Goal: Communication & Community: Connect with others

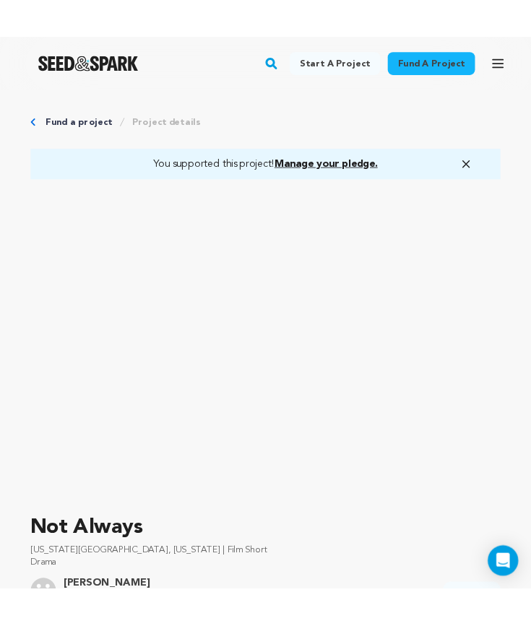
scroll to position [533, 0]
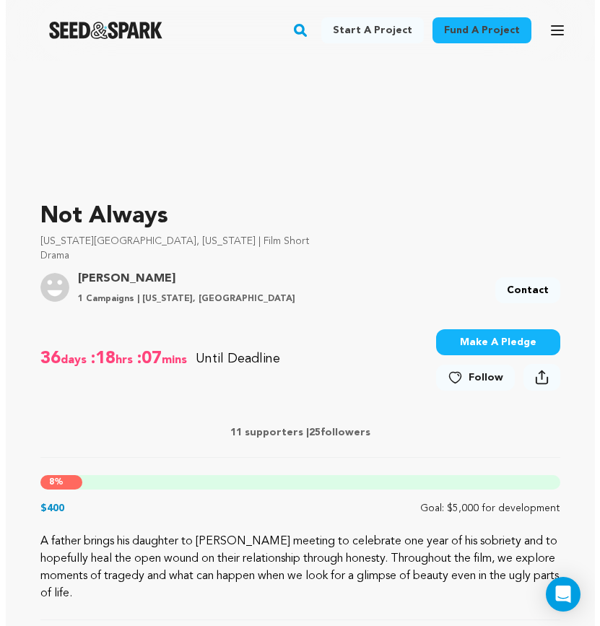
scroll to position [306, 0]
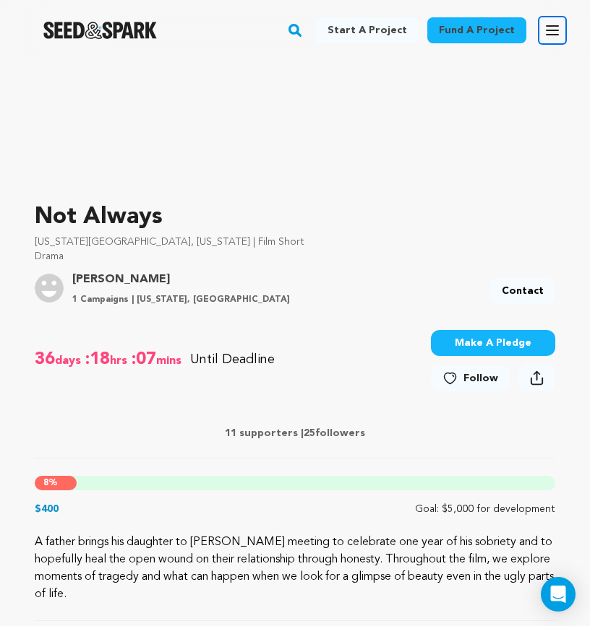
click at [530, 35] on button "Open main menu" at bounding box center [551, 30] width 29 height 29
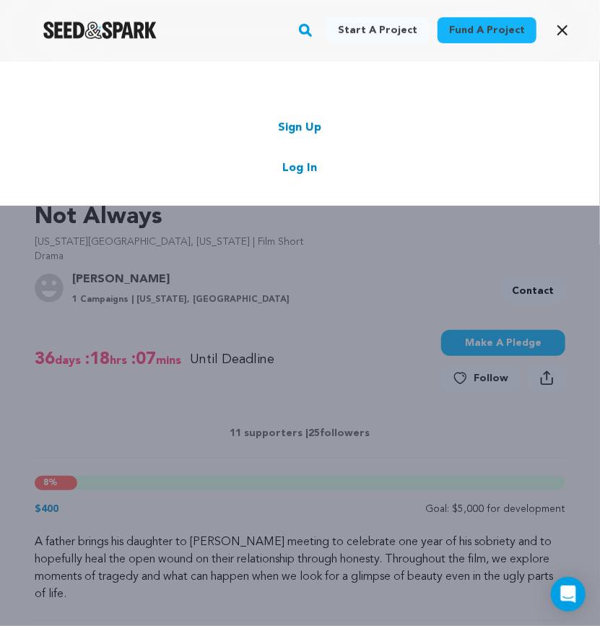
click at [297, 167] on link "Log In" at bounding box center [300, 168] width 35 height 17
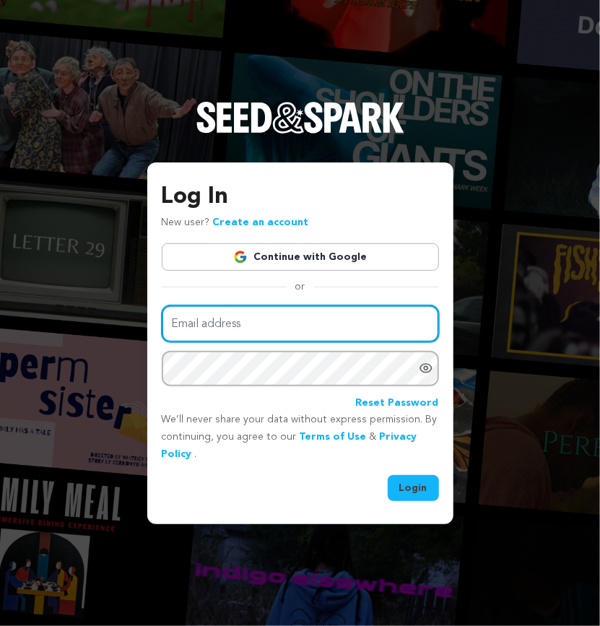
type input "[EMAIL_ADDRESS][DOMAIN_NAME]"
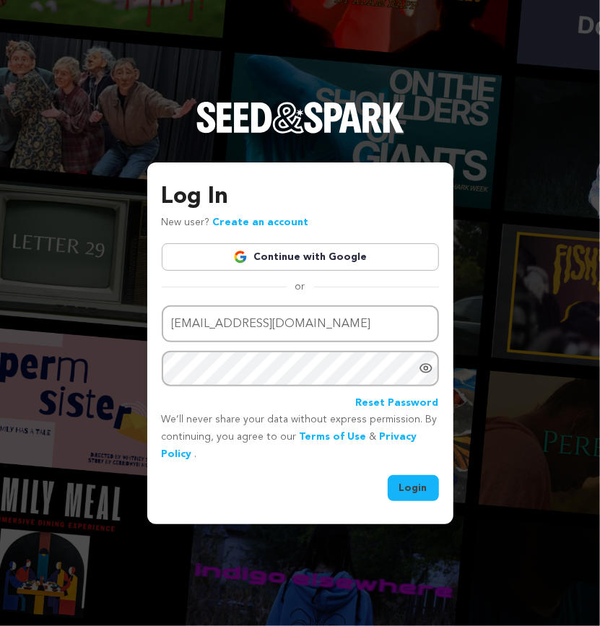
click at [416, 490] on button "Login" at bounding box center [413, 488] width 51 height 26
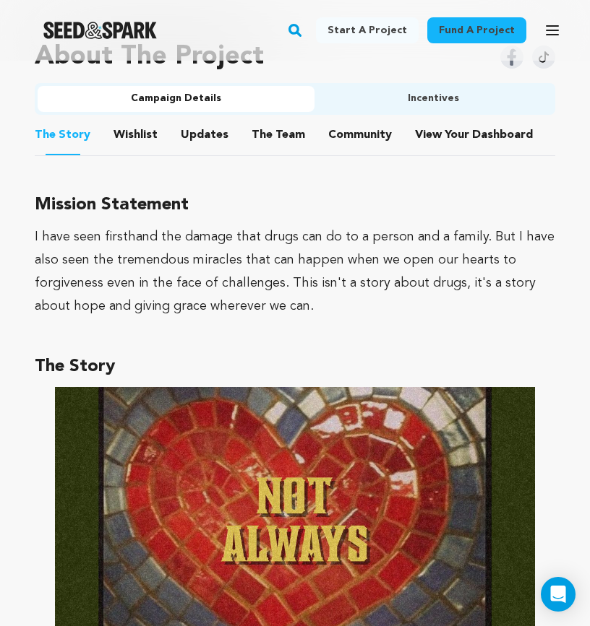
scroll to position [987, 0]
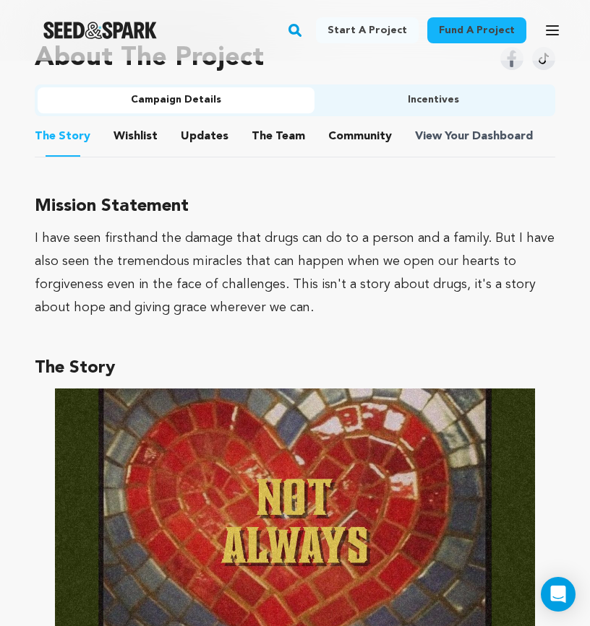
click at [472, 133] on span "Dashboard" at bounding box center [502, 136] width 61 height 17
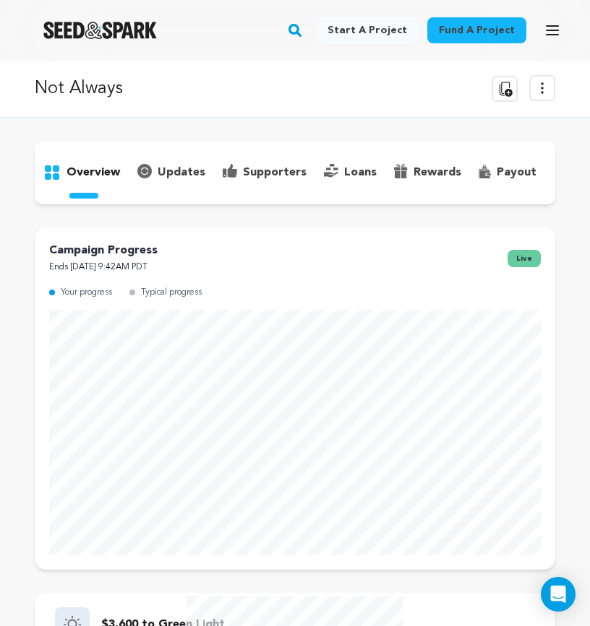
click at [280, 173] on p "supporters" at bounding box center [275, 172] width 64 height 17
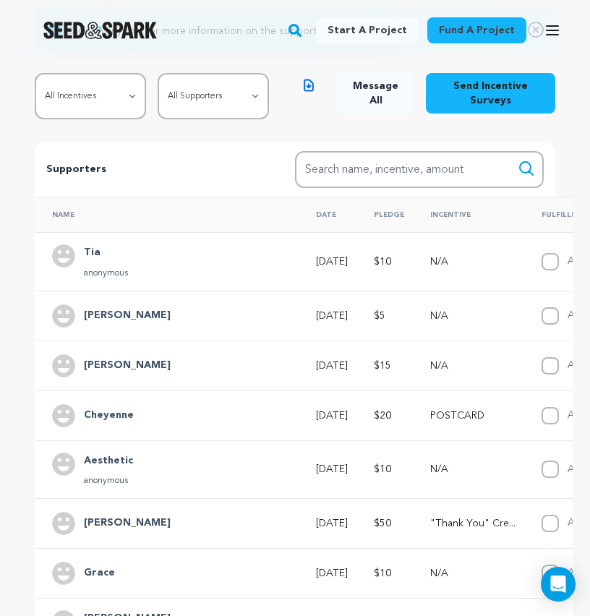
scroll to position [219, 0]
click at [117, 324] on h4 "[PERSON_NAME]" at bounding box center [127, 314] width 87 height 17
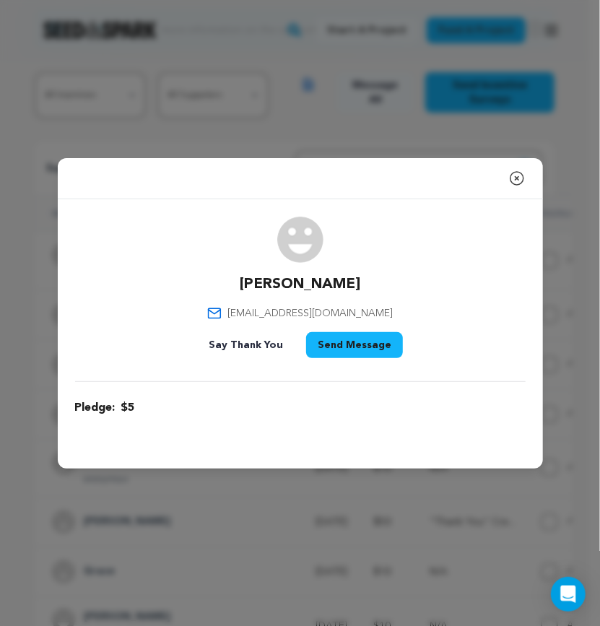
click at [288, 313] on span "deshaunmjr@outlook.com" at bounding box center [310, 313] width 165 height 14
copy div "deshaunmjr@outlook.com"
click at [511, 178] on icon "button" at bounding box center [517, 178] width 17 height 17
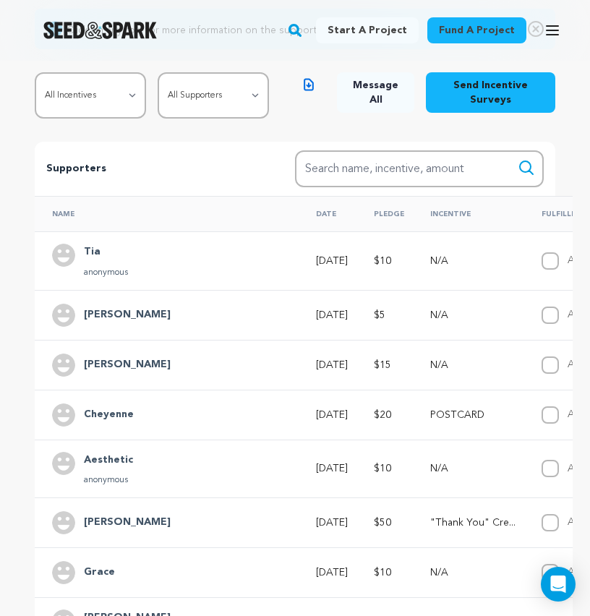
click at [118, 261] on h4 "Tia" at bounding box center [106, 251] width 44 height 17
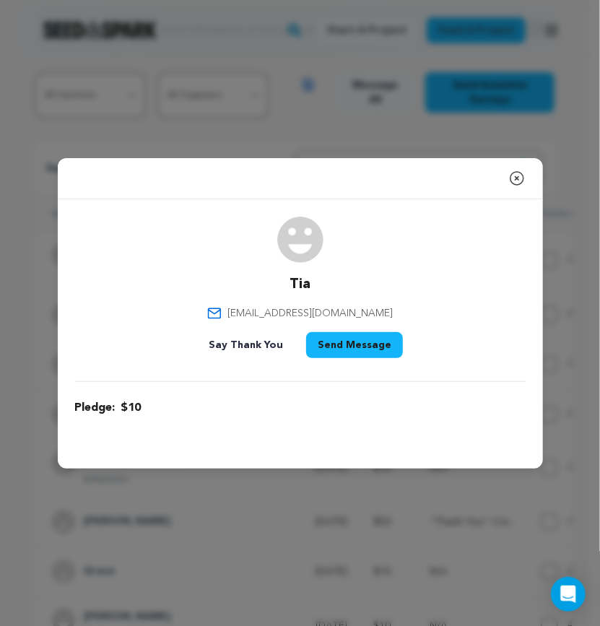
click at [332, 312] on span "tiadavis947@gmail.com" at bounding box center [310, 313] width 165 height 14
copy div "tiadavis947@gmail.com"
click at [366, 254] on div "Tia tiadavis947@gmail.com Say Thank You Send Message" at bounding box center [300, 290] width 451 height 147
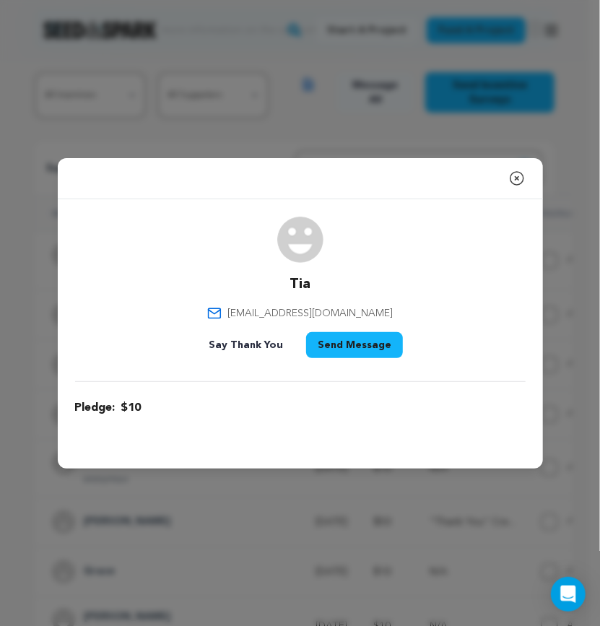
click at [322, 131] on div "Close modal Tia tiadavis947@gmail.com $10" at bounding box center [300, 313] width 600 height 626
click at [514, 176] on icon "button" at bounding box center [517, 178] width 17 height 17
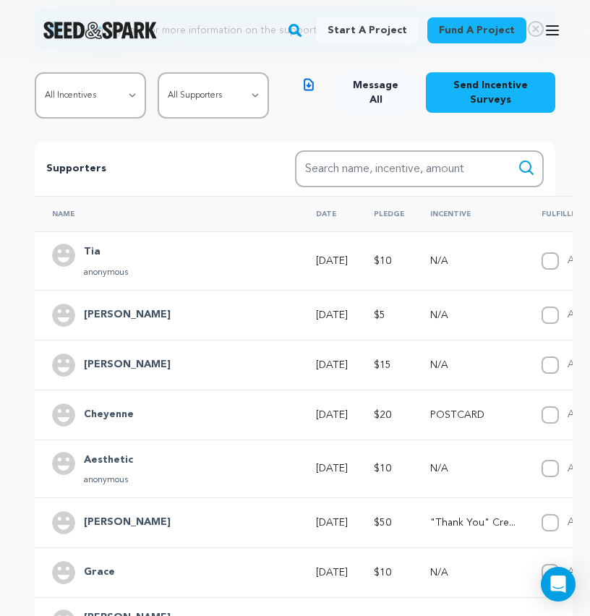
click at [259, 176] on div "Supporters Search Search name, incentive, amount" at bounding box center [295, 169] width 520 height 54
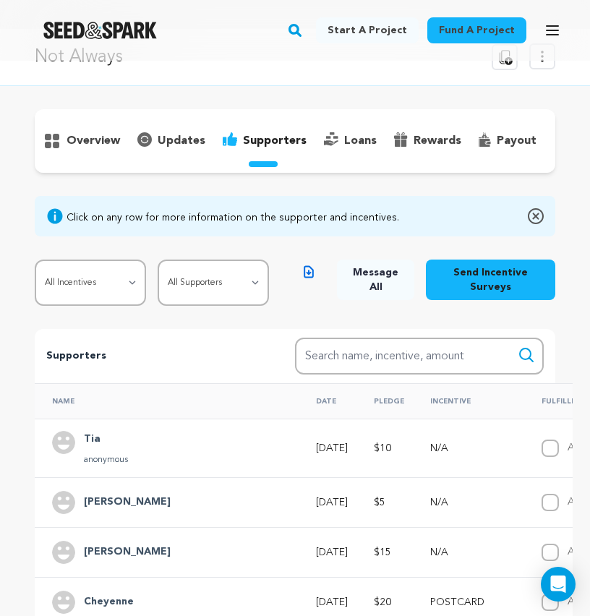
scroll to position [0, 0]
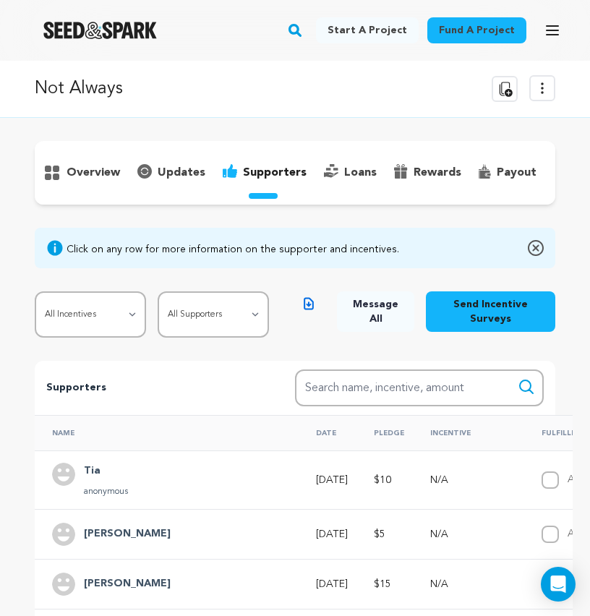
click at [210, 228] on div "overview" at bounding box center [295, 582] width 520 height 883
